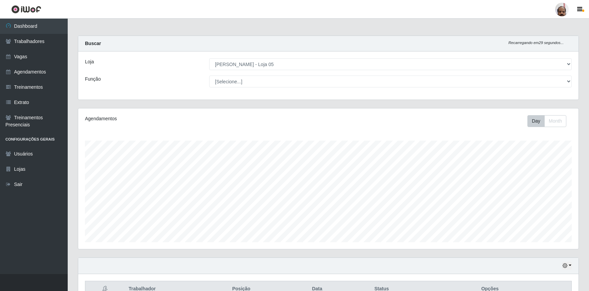
select select "252"
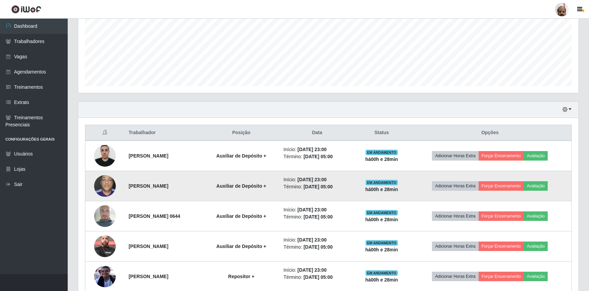
scroll to position [155, 0]
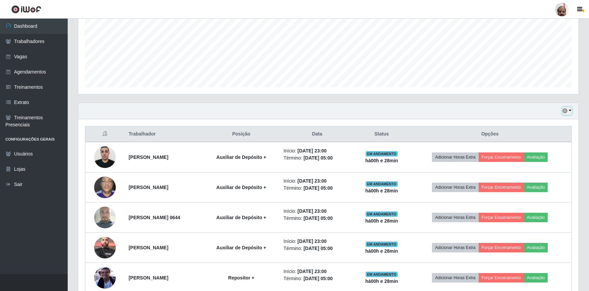
click at [565, 113] on icon "button" at bounding box center [564, 110] width 5 height 5
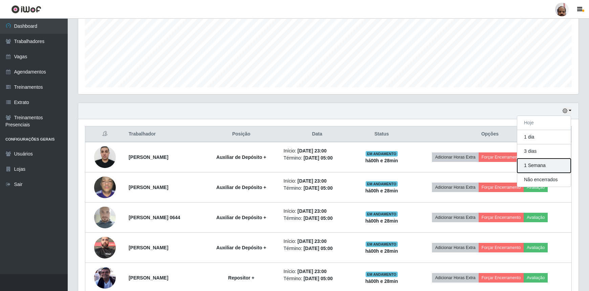
click at [539, 166] on button "1 Semana" at bounding box center [543, 165] width 53 height 14
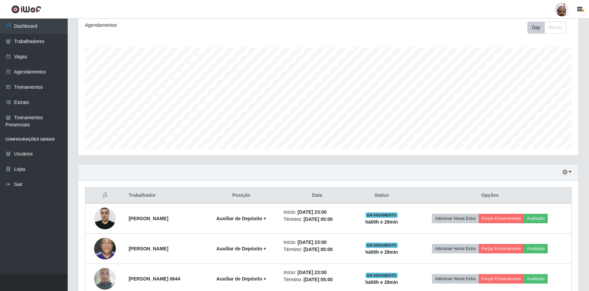
scroll to position [93, 0]
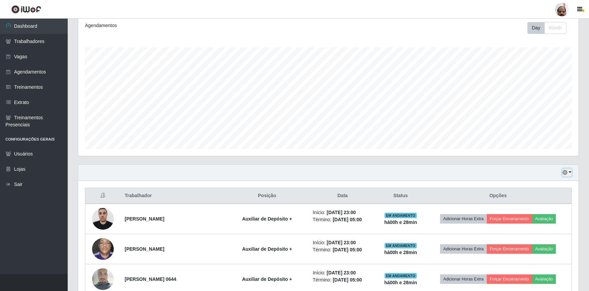
click at [565, 172] on icon "button" at bounding box center [564, 172] width 5 height 5
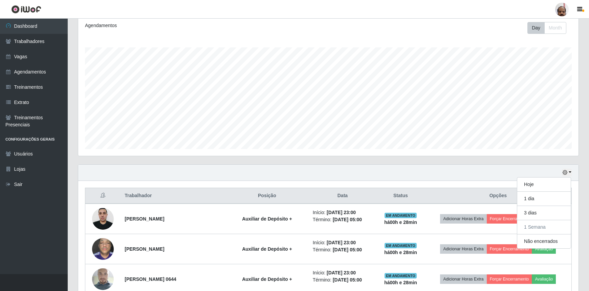
click at [421, 170] on div "Hoje 1 dia 3 dias 1 Semana Não encerrados" at bounding box center [328, 172] width 500 height 16
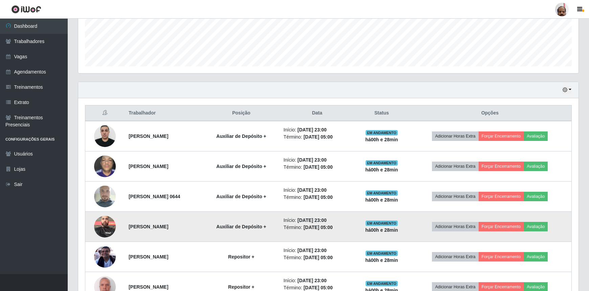
scroll to position [155, 0]
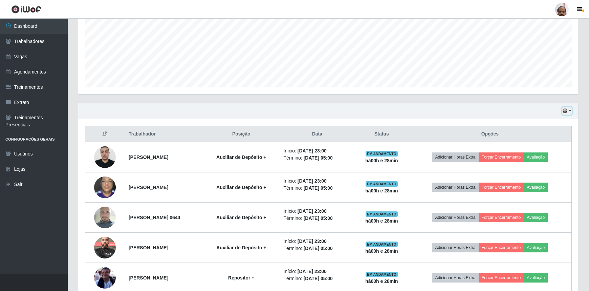
click at [564, 110] on icon "button" at bounding box center [564, 110] width 5 height 5
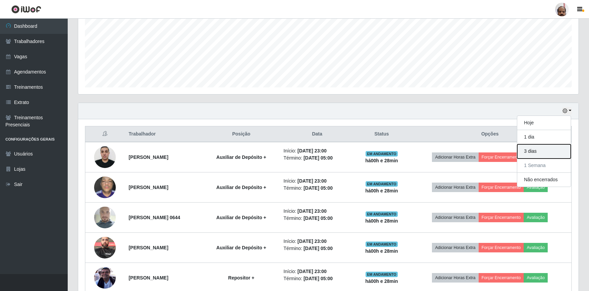
click at [530, 152] on button "3 dias" at bounding box center [543, 151] width 53 height 14
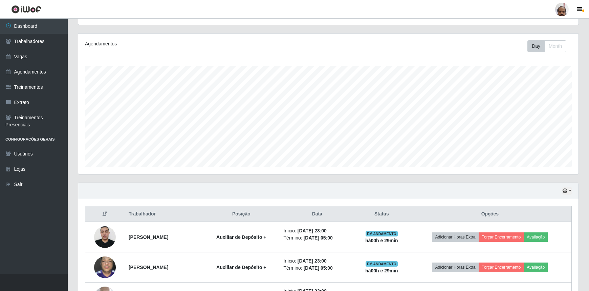
scroll to position [62, 0]
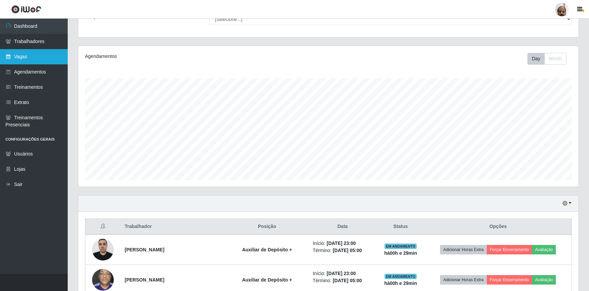
click at [21, 57] on link "Vagas" at bounding box center [34, 56] width 68 height 15
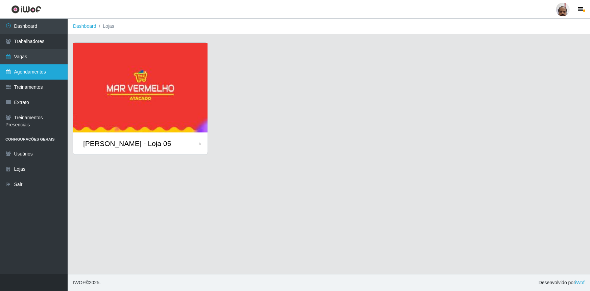
click at [34, 69] on link "Agendamentos" at bounding box center [34, 71] width 68 height 15
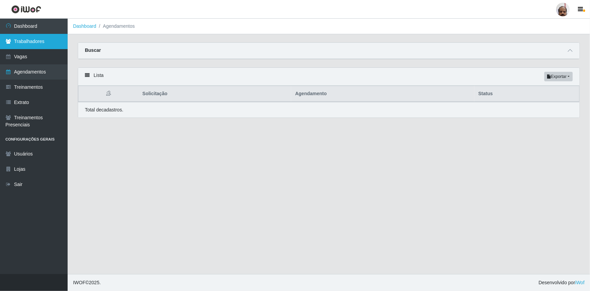
drag, startPoint x: 33, startPoint y: 40, endPoint x: 46, endPoint y: 46, distance: 13.8
click at [33, 40] on link "Trabalhadores" at bounding box center [34, 41] width 68 height 15
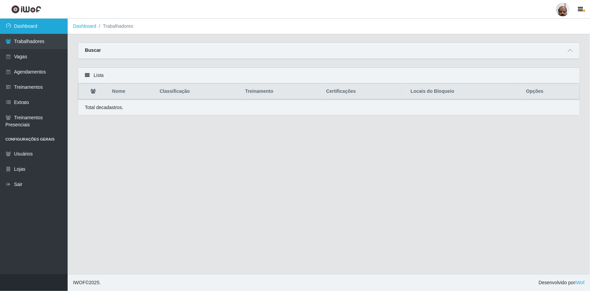
click at [30, 26] on link "Dashboard" at bounding box center [34, 26] width 68 height 15
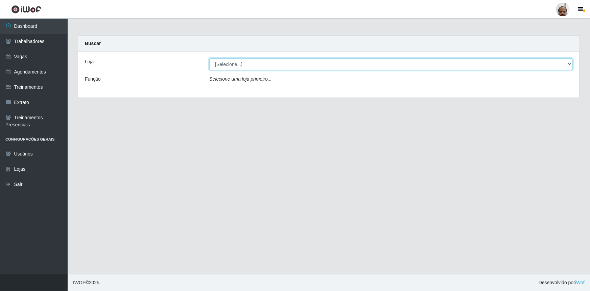
click at [568, 65] on select "[Selecione...] Mar Vermelho - Loja 05" at bounding box center [391, 64] width 364 height 12
select select "252"
click at [209, 58] on select "[Selecione...] Mar Vermelho - Loja 05" at bounding box center [391, 64] width 364 height 12
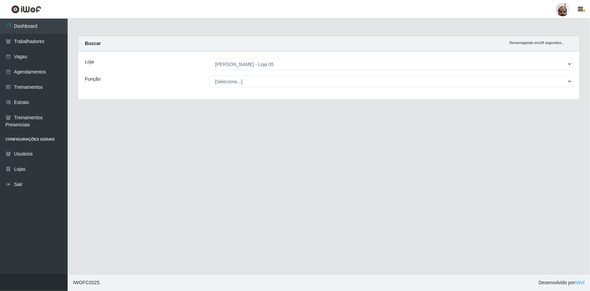
click at [574, 80] on div "[Selecione...] ASG ASG + ASG ++ Auxiliar de Depósito Auxiliar de Depósito + Aux…" at bounding box center [391, 81] width 374 height 12
click at [569, 82] on select "[Selecione...] ASG ASG + ASG ++ Auxiliar de Depósito Auxiliar de Depósito + Aux…" at bounding box center [391, 81] width 364 height 12
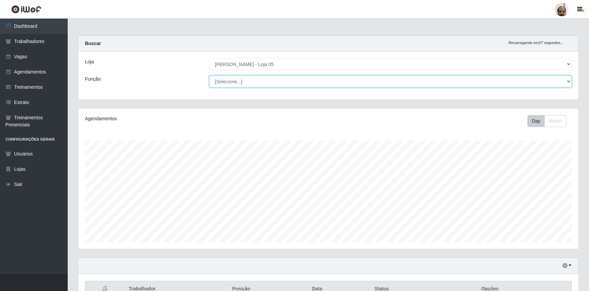
scroll to position [140, 500]
click at [136, 125] on div "Agendamentos" at bounding box center [183, 121] width 207 height 12
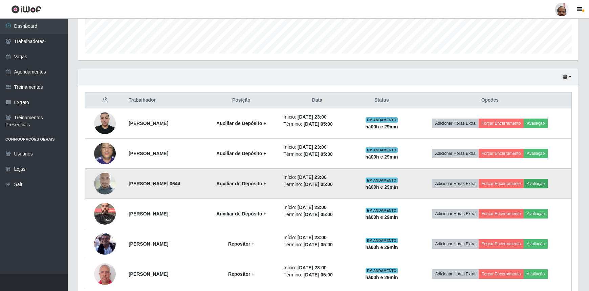
scroll to position [185, 0]
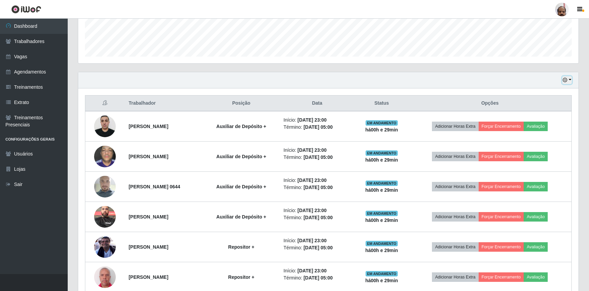
click at [566, 79] on icon "button" at bounding box center [564, 79] width 5 height 5
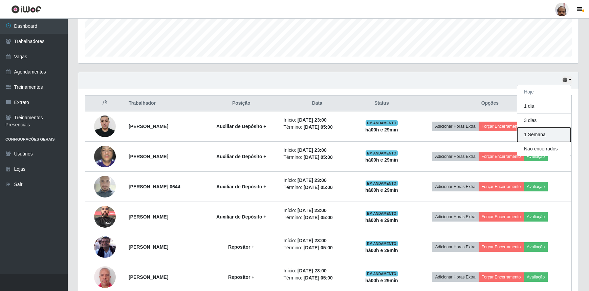
click at [539, 133] on button "1 Semana" at bounding box center [543, 135] width 53 height 14
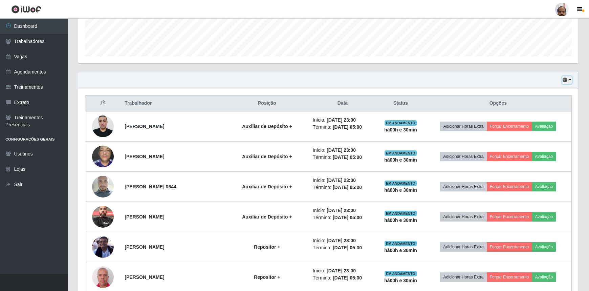
click at [565, 82] on icon "button" at bounding box center [564, 79] width 5 height 5
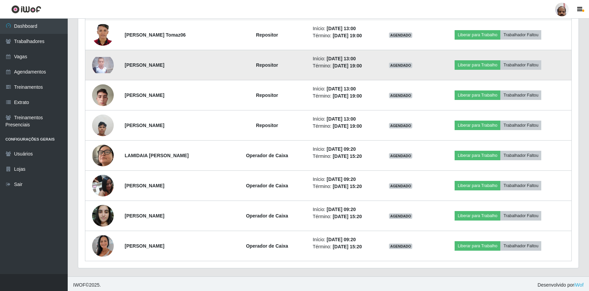
scroll to position [308, 0]
